Goal: Transaction & Acquisition: Purchase product/service

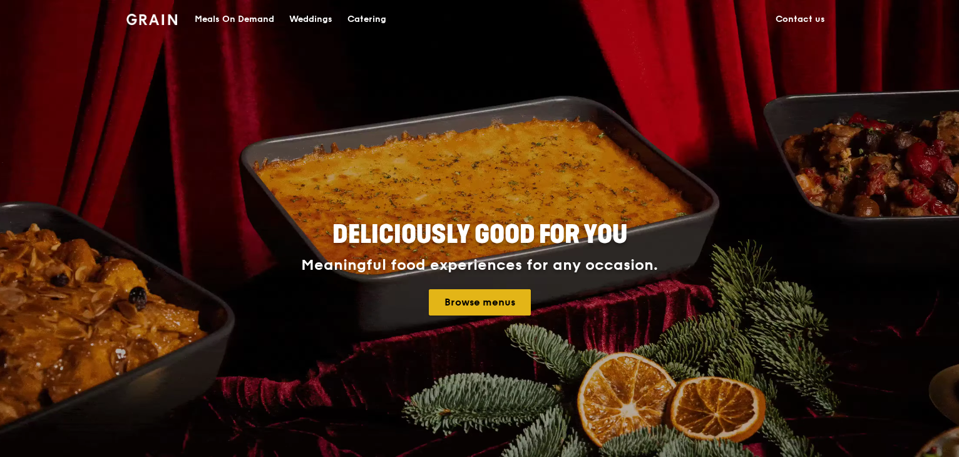
click at [456, 306] on link "Browse menus" at bounding box center [480, 302] width 102 height 26
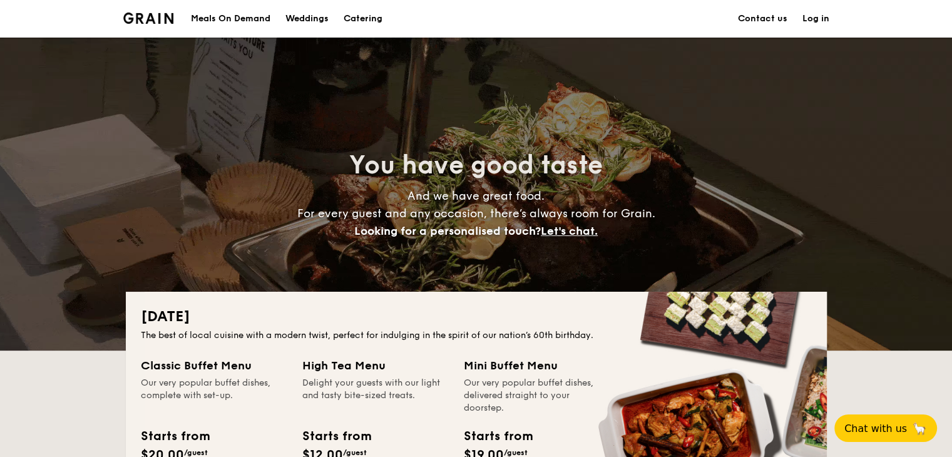
click at [221, 20] on div "Meals On Demand" at bounding box center [231, 19] width 80 height 38
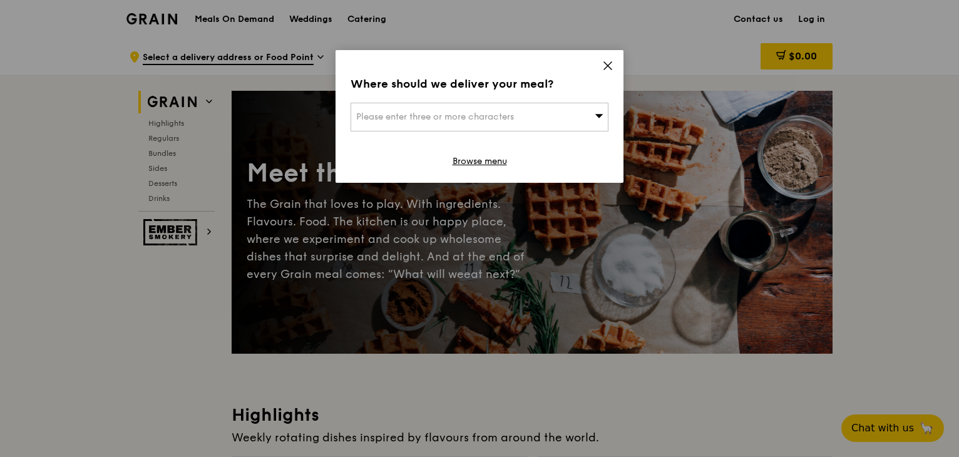
click at [607, 66] on icon at bounding box center [607, 65] width 11 height 11
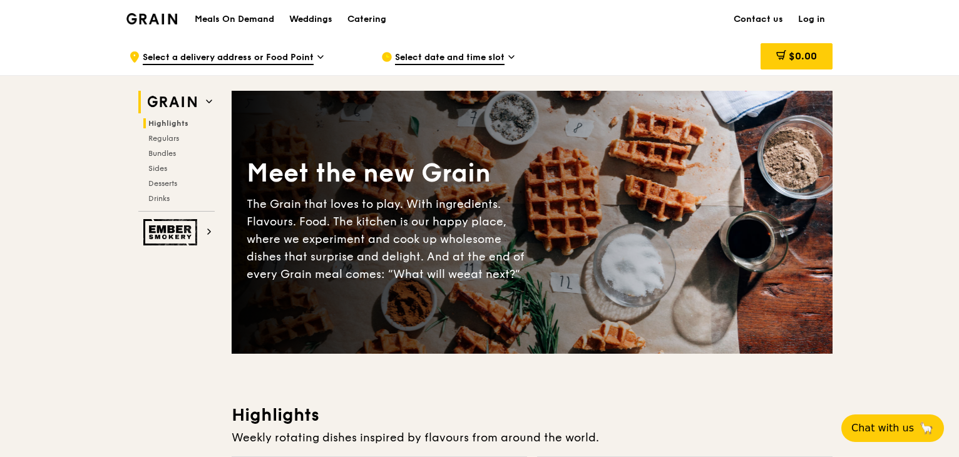
click at [148, 123] on span "Highlights" at bounding box center [168, 123] width 40 height 9
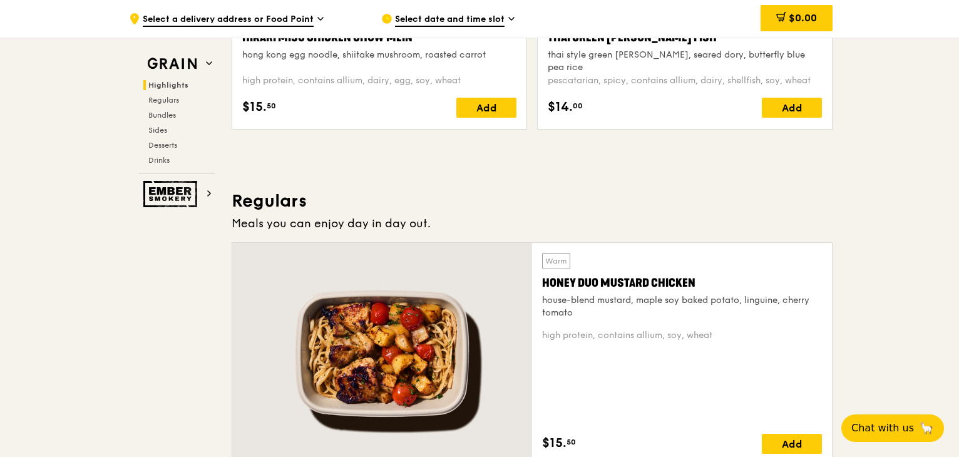
scroll to position [796, 0]
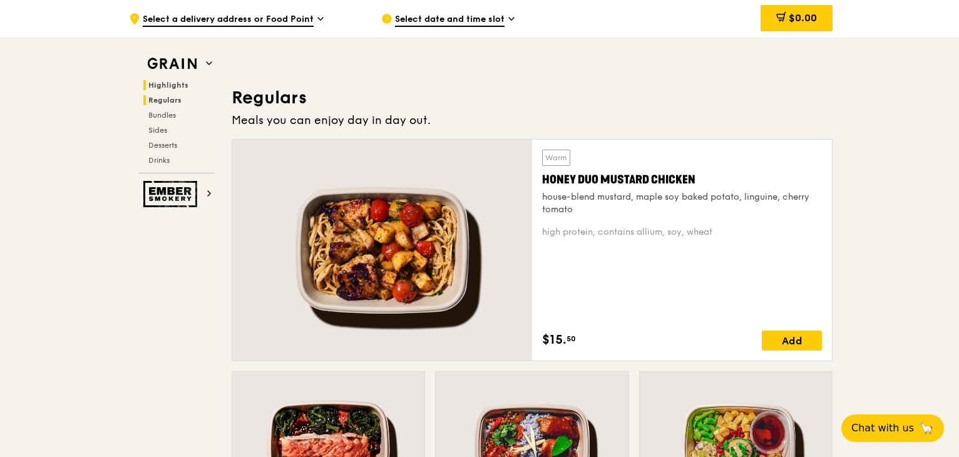
click at [148, 102] on span "Regulars" at bounding box center [164, 100] width 33 height 9
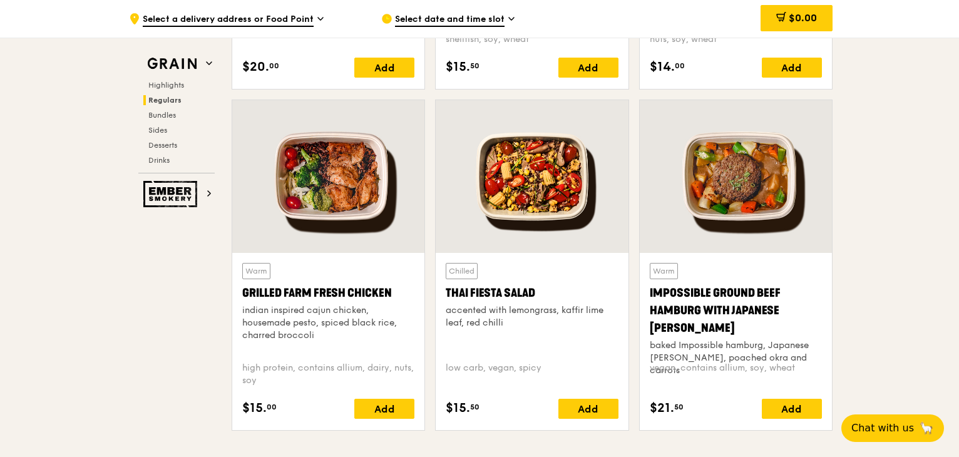
scroll to position [1472, 0]
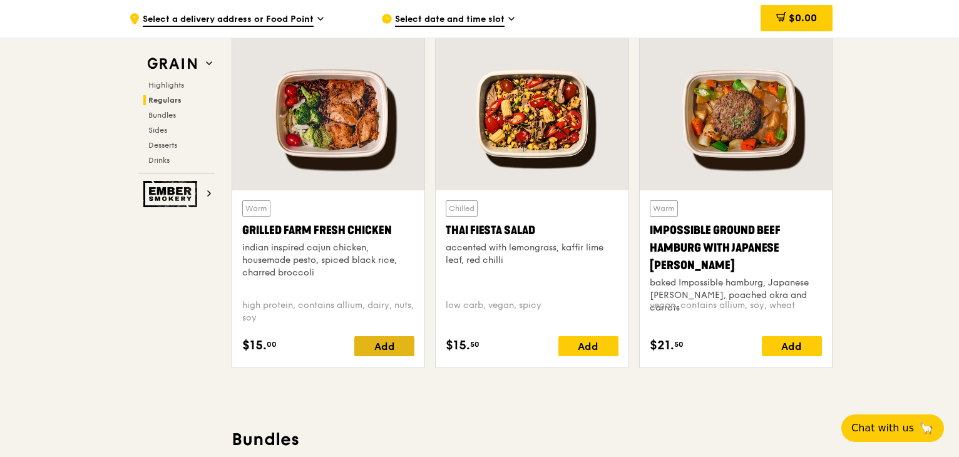
click at [372, 356] on div "Add" at bounding box center [384, 346] width 60 height 20
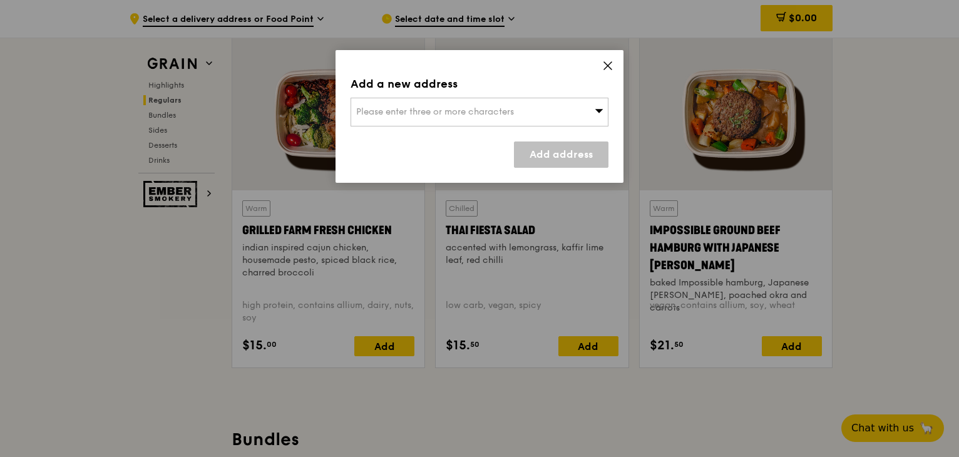
click at [488, 117] on span "Please enter three or more characters" at bounding box center [435, 111] width 158 height 11
click at [488, 118] on input "search" at bounding box center [479, 112] width 257 height 28
